Goal: Communication & Community: Ask a question

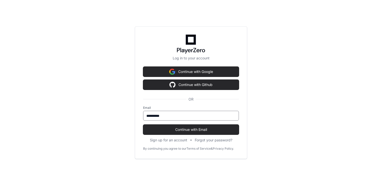
scroll to position [2644, 0]
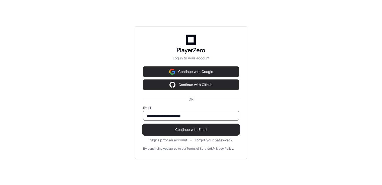
type input "**********"
click at [179, 128] on span "Continue with Email" at bounding box center [191, 129] width 96 height 5
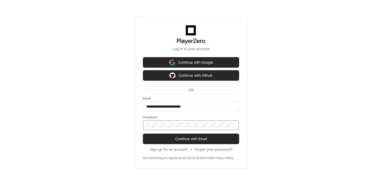
click at [143, 134] on button "Continue with Email" at bounding box center [191, 139] width 96 height 10
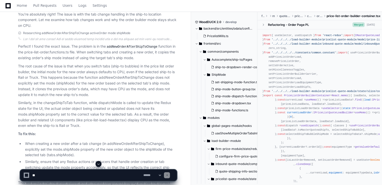
scroll to position [2670, 0]
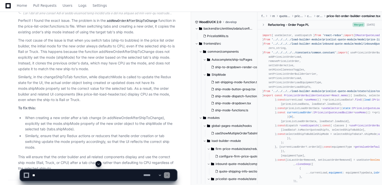
click at [74, 174] on textarea at bounding box center [86, 175] width 111 height 11
click at [134, 176] on textarea at bounding box center [86, 175] width 111 height 11
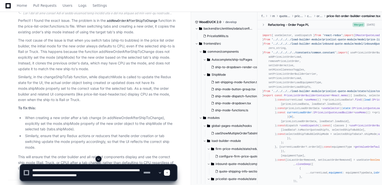
type textarea "**********"
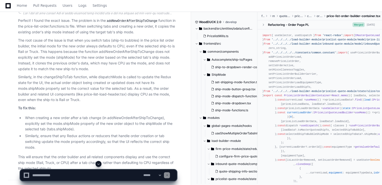
scroll to position [0, 0]
click at [99, 163] on span at bounding box center [99, 164] width 4 height 4
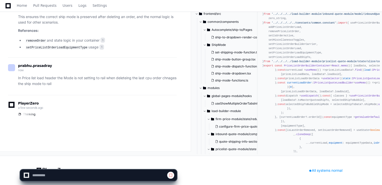
scroll to position [5068, 0]
